Goal: Check status: Check status

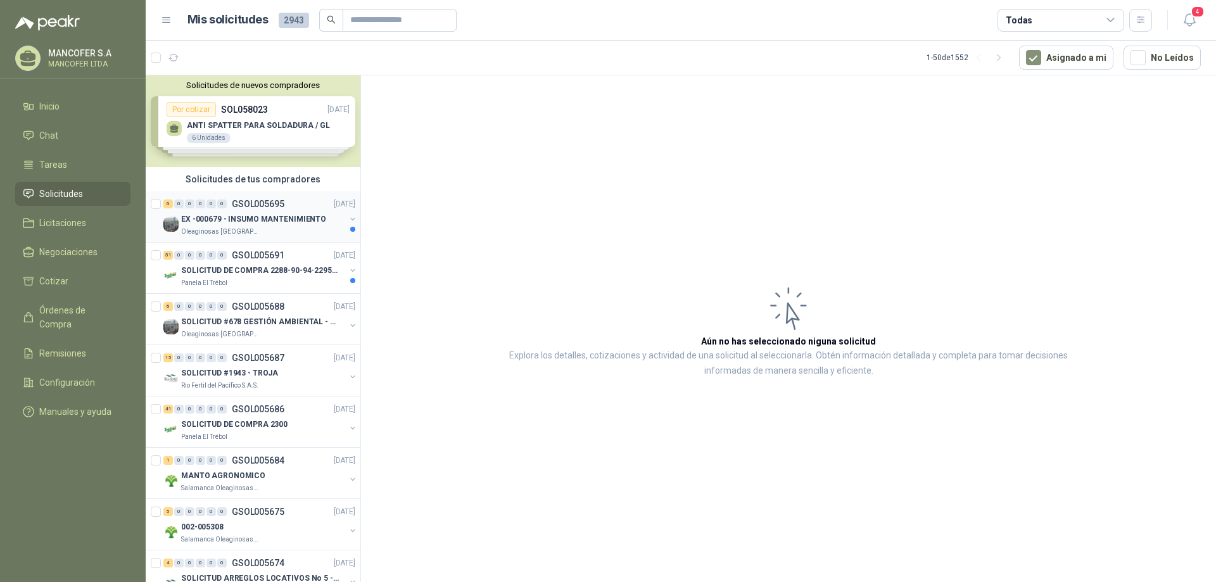
click at [307, 213] on p "EX -000679 - INSUMO MANTENIMIENTO" at bounding box center [253, 219] width 145 height 12
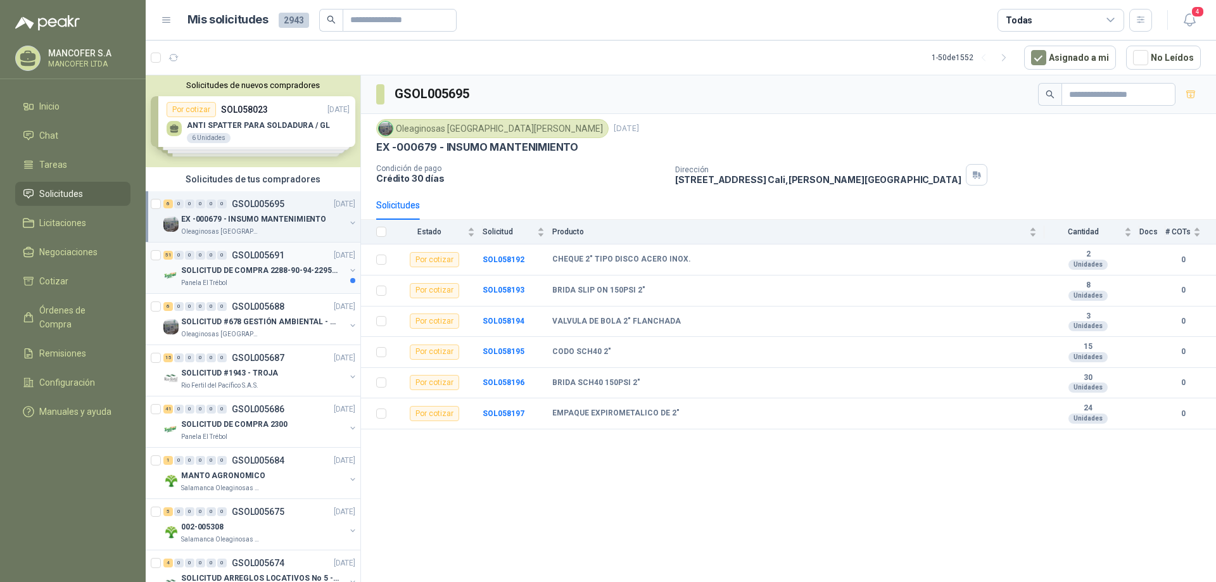
click at [307, 276] on p "SOLICITUD DE COMPRA 2288-90-94-2295-96-2301-02-04" at bounding box center [260, 271] width 158 height 12
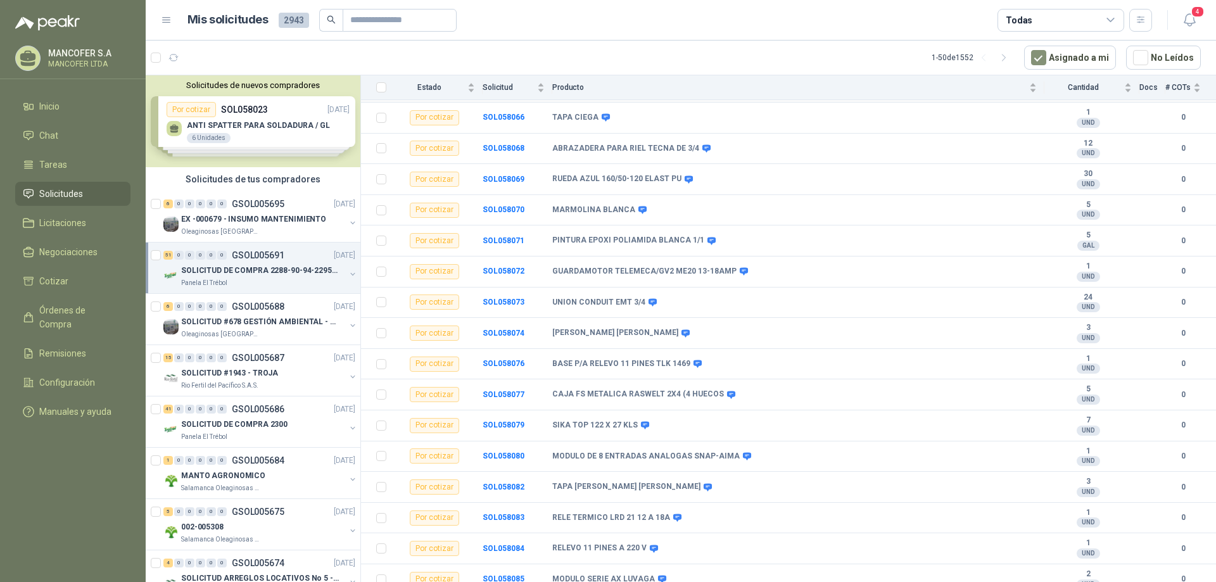
scroll to position [1228, 0]
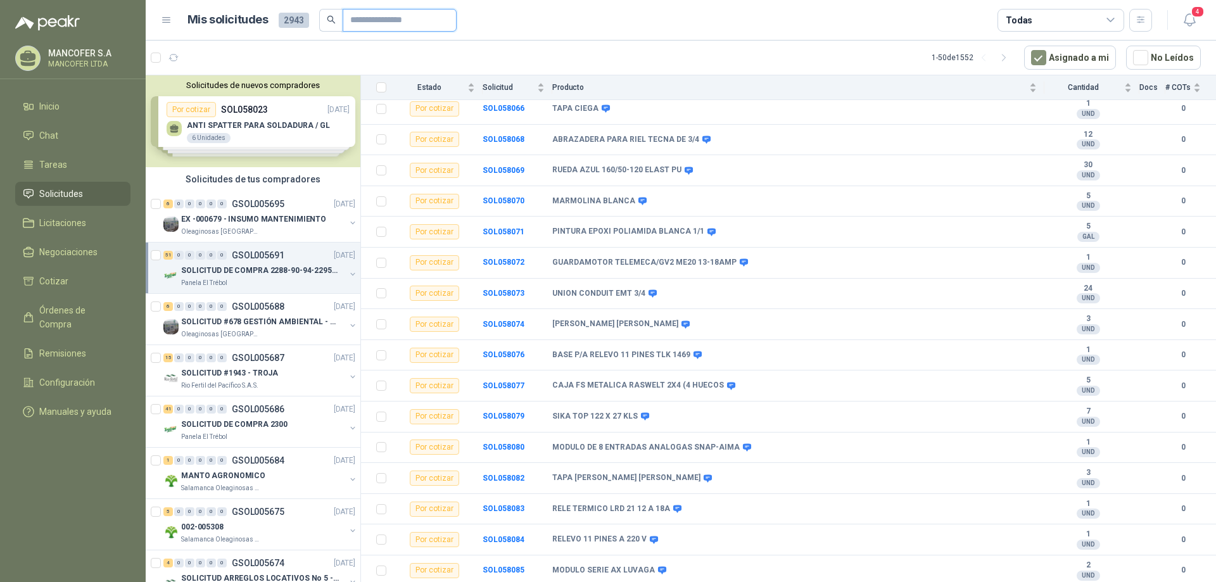
click at [420, 20] on input "text" at bounding box center [394, 21] width 89 height 22
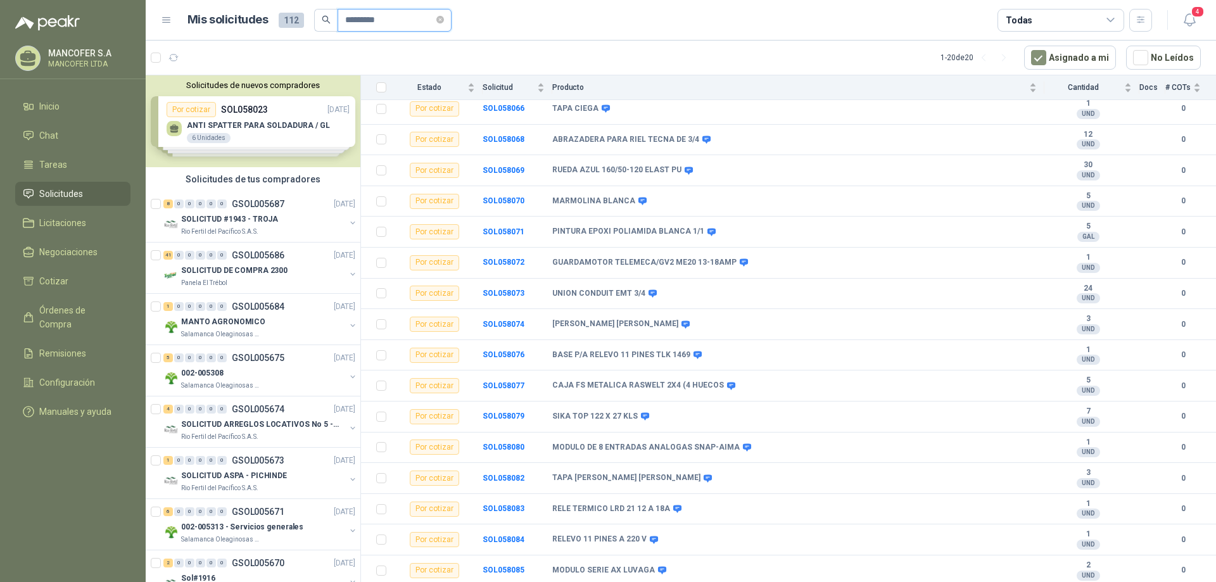
type input "*********"
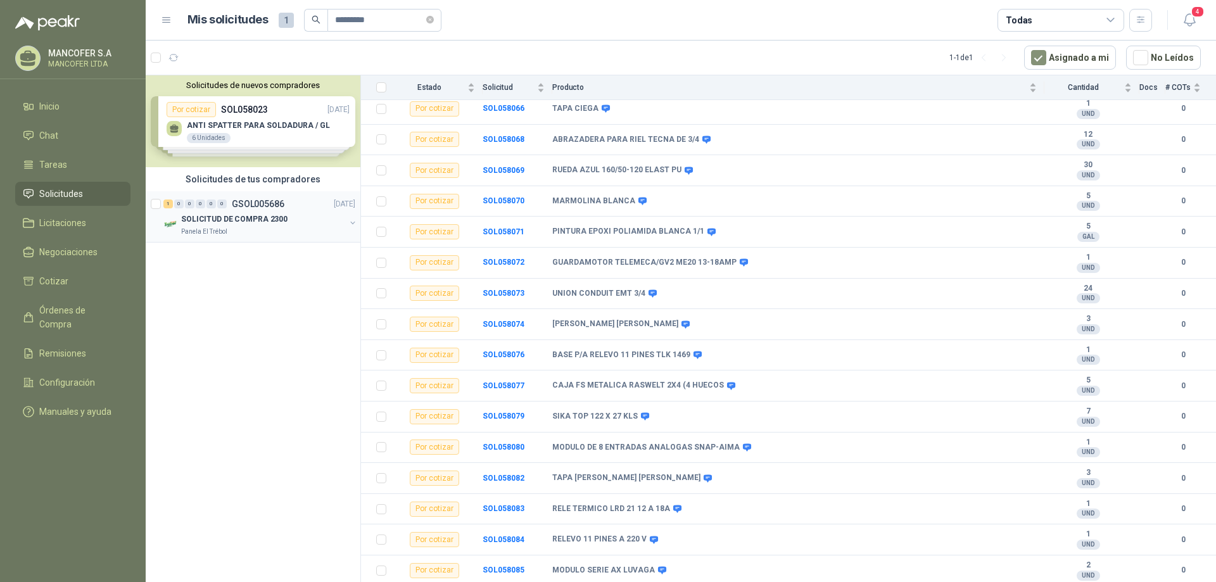
click at [284, 215] on div "SOLICITUD DE COMPRA 2300" at bounding box center [263, 219] width 164 height 15
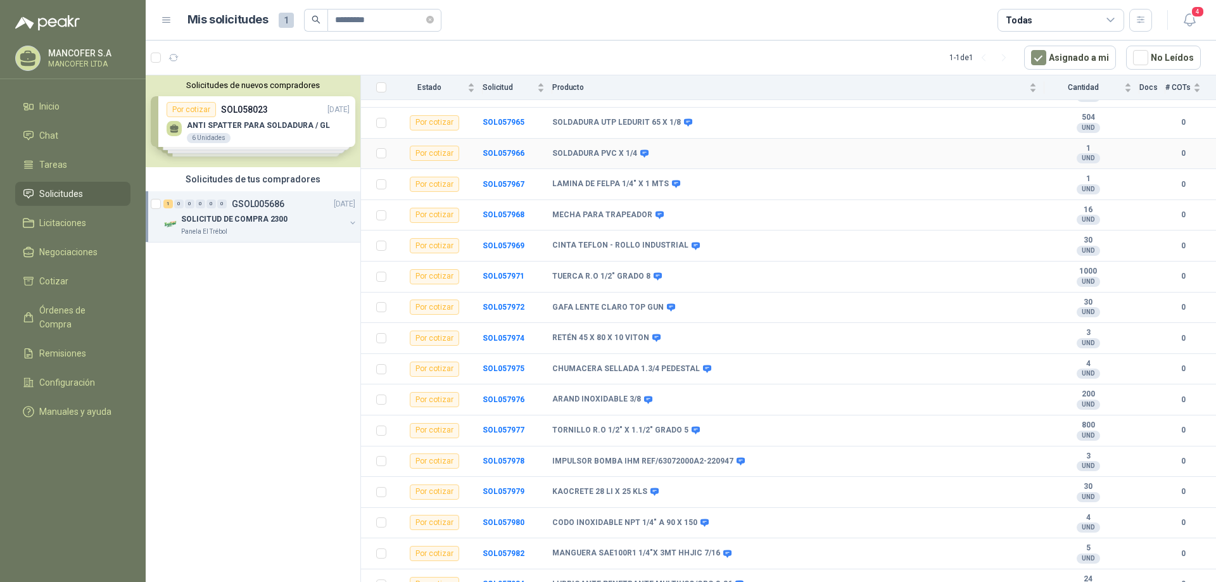
scroll to position [920, 0]
